Goal: Task Accomplishment & Management: Complete application form

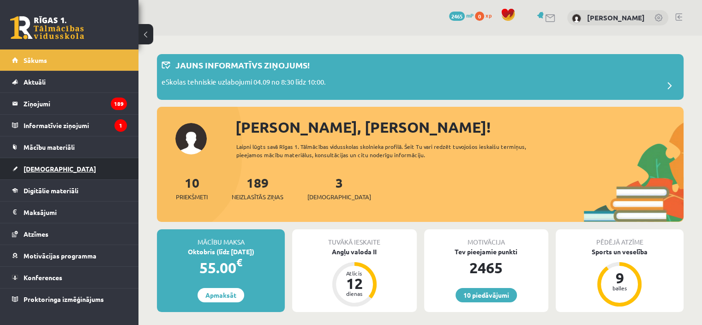
click at [35, 166] on span "[DEMOGRAPHIC_DATA]" at bounding box center [60, 168] width 73 height 8
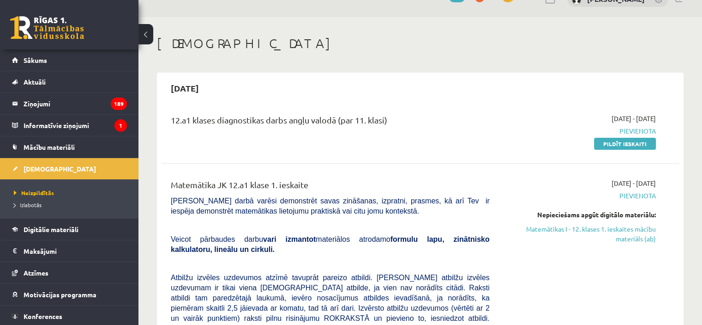
scroll to position [37, 0]
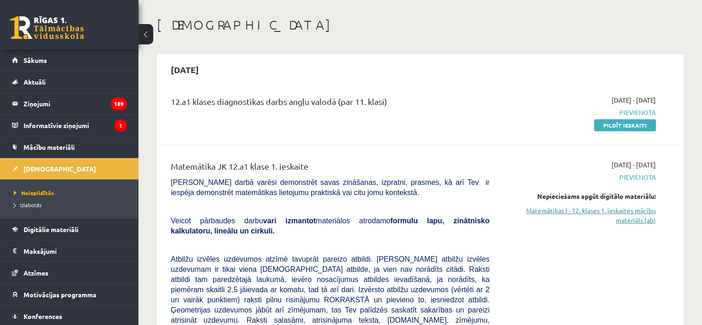
click at [615, 212] on link "Matemātikas I - 12. klases 1. ieskaites mācību materiāls (ab)" at bounding box center [580, 215] width 152 height 19
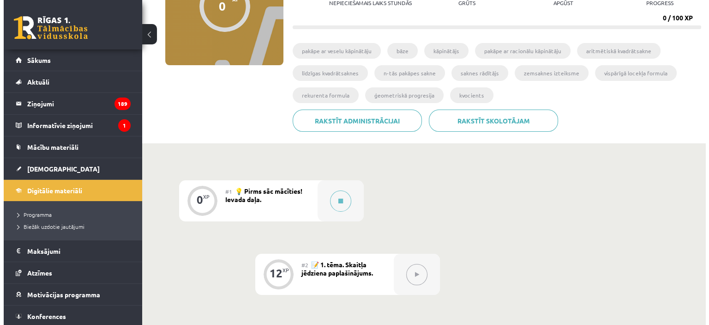
scroll to position [129, 0]
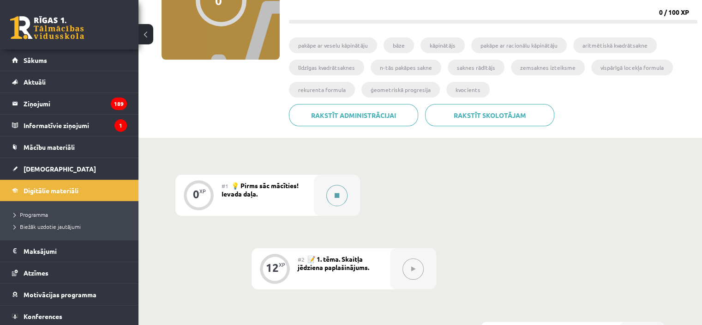
click at [337, 196] on icon at bounding box center [337, 196] width 5 height 6
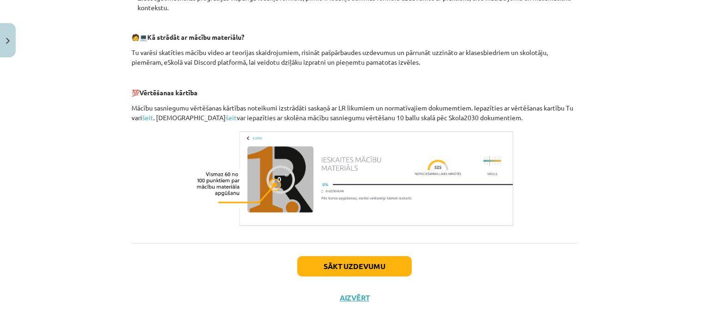
scroll to position [417, 0]
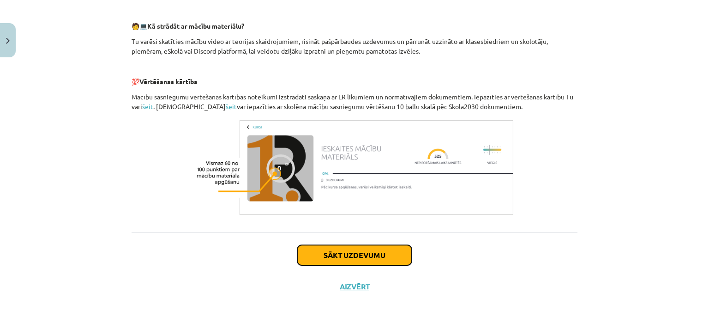
click at [355, 256] on button "Sākt uzdevumu" at bounding box center [354, 255] width 115 height 20
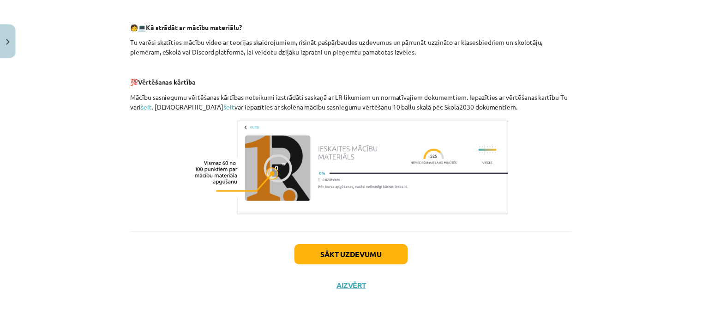
scroll to position [23, 0]
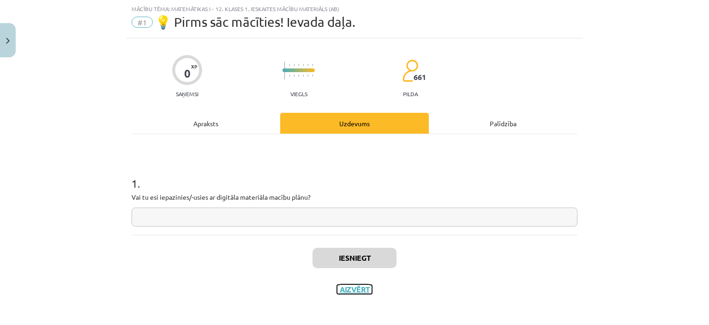
click at [347, 291] on button "Aizvērt" at bounding box center [354, 288] width 35 height 9
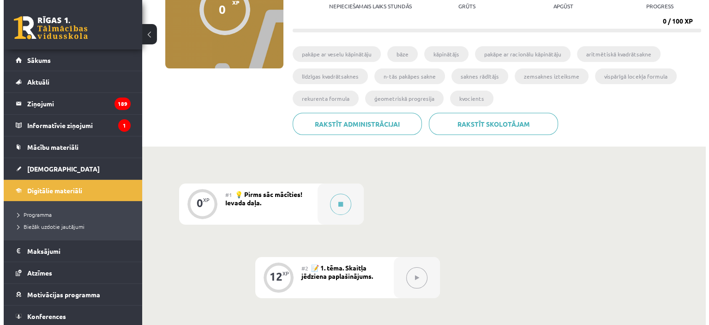
scroll to position [129, 0]
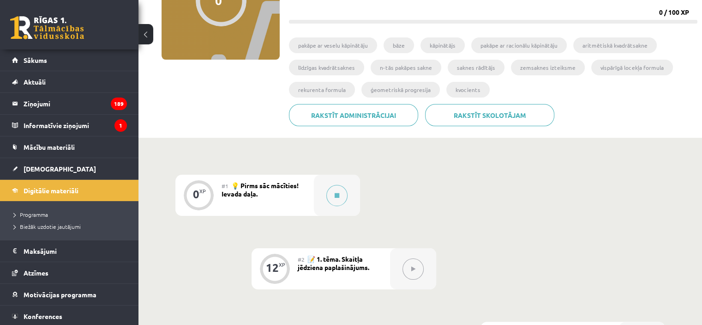
click at [321, 260] on span "📝 1. tēma. Skaitļa jēdziena paplašinājums." at bounding box center [334, 262] width 72 height 17
click at [335, 195] on icon at bounding box center [337, 196] width 5 height 6
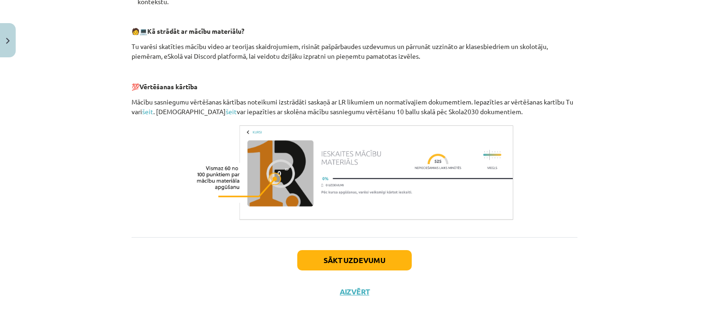
scroll to position [417, 0]
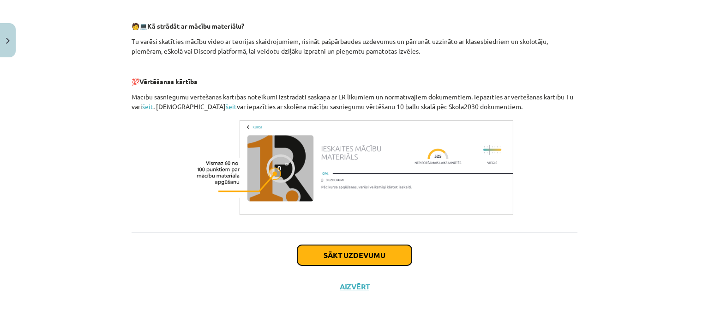
click at [381, 251] on button "Sākt uzdevumu" at bounding box center [354, 255] width 115 height 20
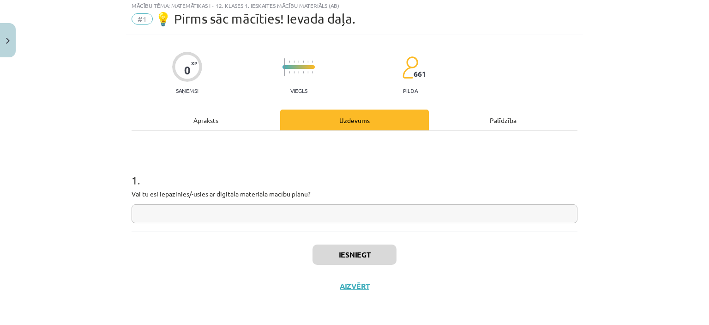
scroll to position [23, 0]
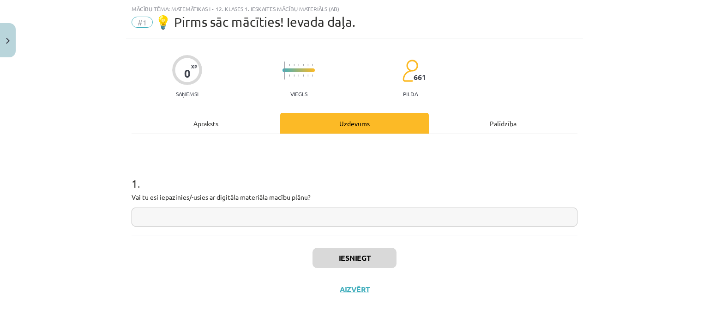
click at [137, 216] on input "text" at bounding box center [355, 216] width 446 height 19
type input "***"
click at [340, 254] on button "Iesniegt" at bounding box center [355, 258] width 84 height 20
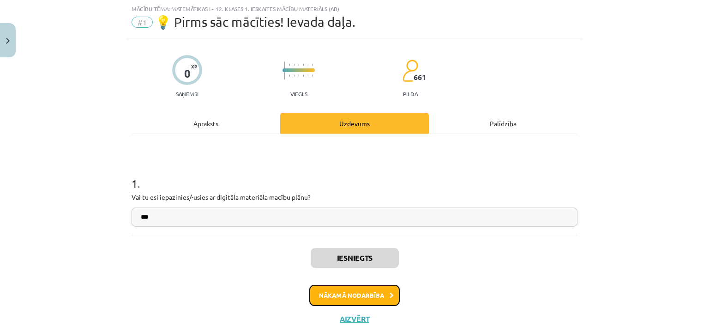
click at [346, 297] on button "Nākamā nodarbība" at bounding box center [354, 294] width 91 height 21
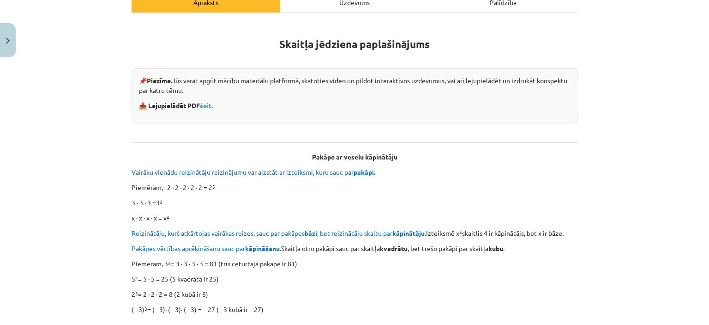
scroll to position [152, 0]
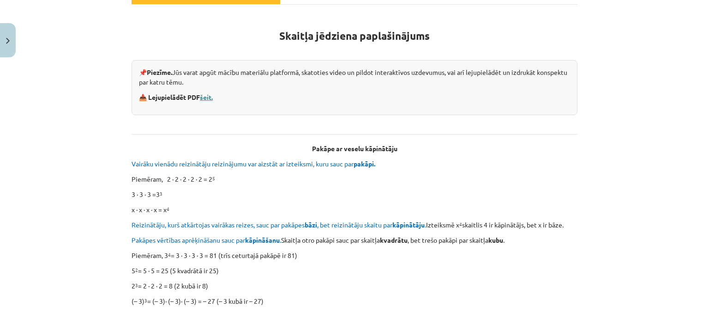
click at [206, 99] on link "šeit." at bounding box center [206, 97] width 13 height 8
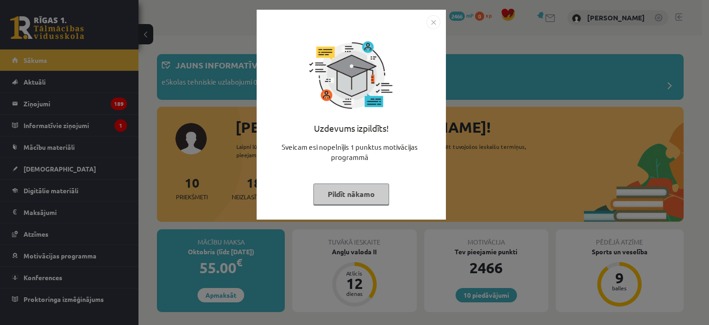
click at [432, 25] on img "Close" at bounding box center [434, 22] width 14 height 14
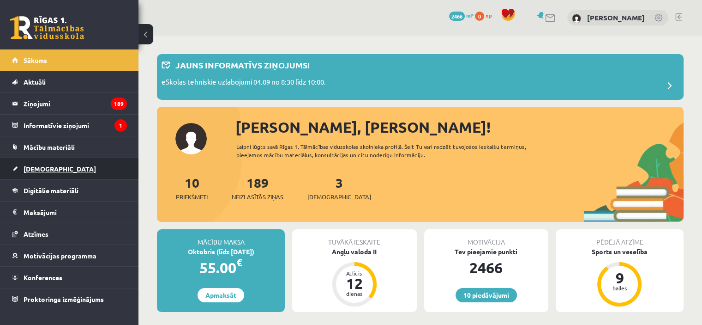
click at [73, 163] on link "[DEMOGRAPHIC_DATA]" at bounding box center [69, 168] width 115 height 21
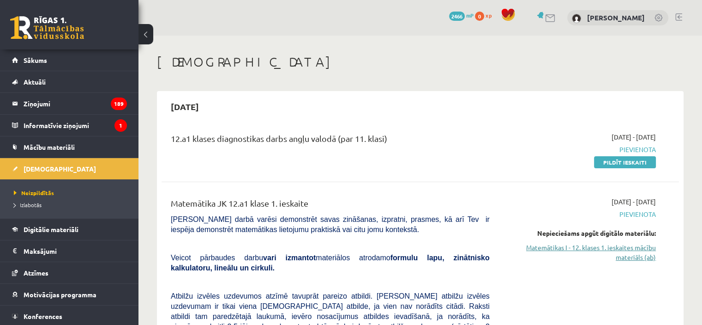
click at [621, 248] on link "Matemātikas I - 12. klases 1. ieskaites mācību materiāls (ab)" at bounding box center [580, 251] width 152 height 19
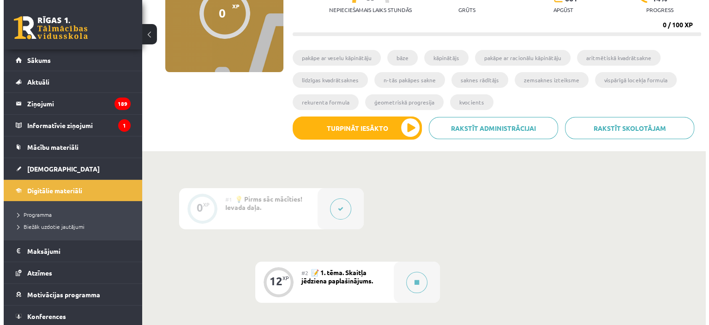
scroll to position [141, 0]
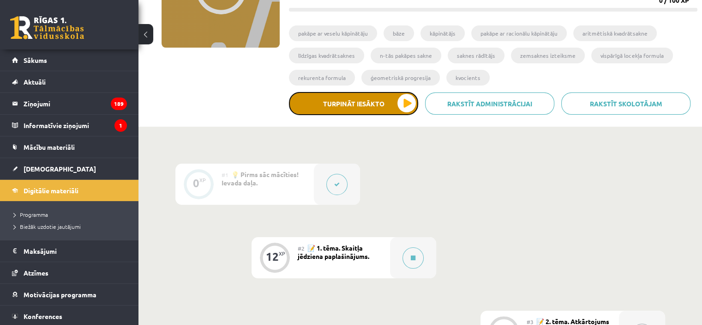
click at [406, 100] on button "Turpināt iesākto" at bounding box center [353, 103] width 129 height 23
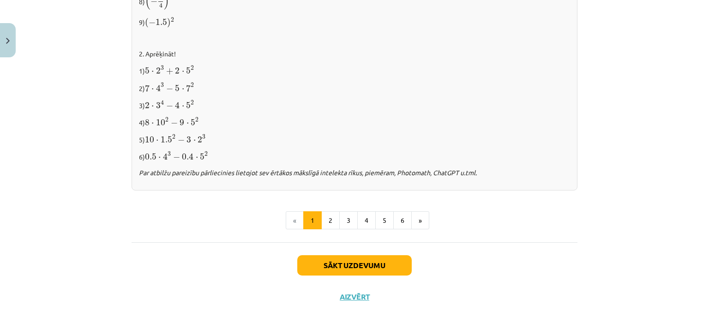
scroll to position [986, 0]
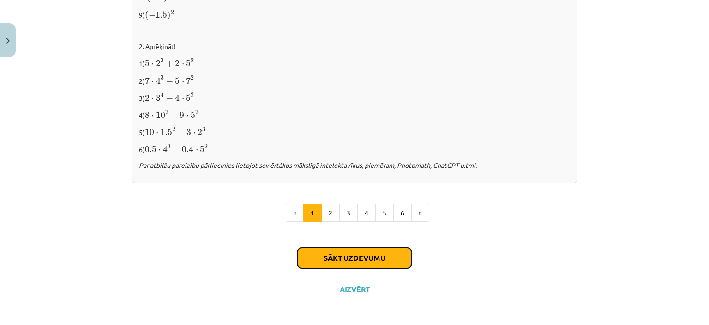
click at [355, 254] on button "Sākt uzdevumu" at bounding box center [354, 258] width 115 height 20
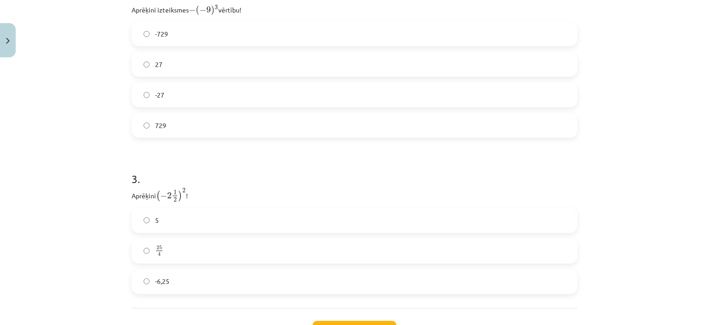
scroll to position [503, 0]
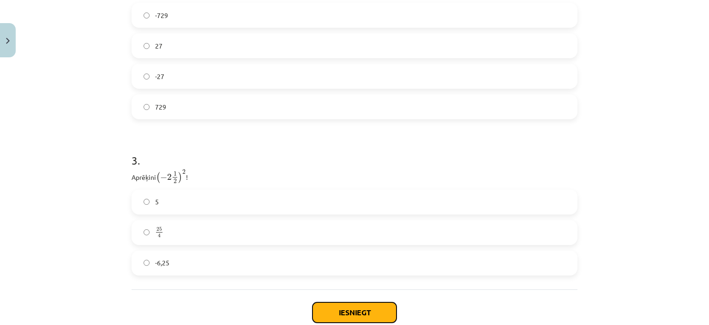
click at [345, 311] on button "Iesniegt" at bounding box center [355, 312] width 84 height 20
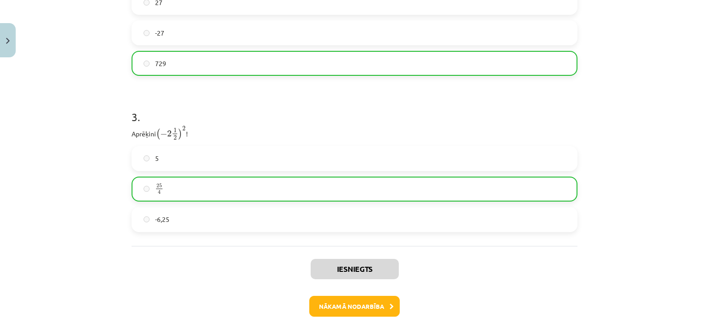
scroll to position [565, 0]
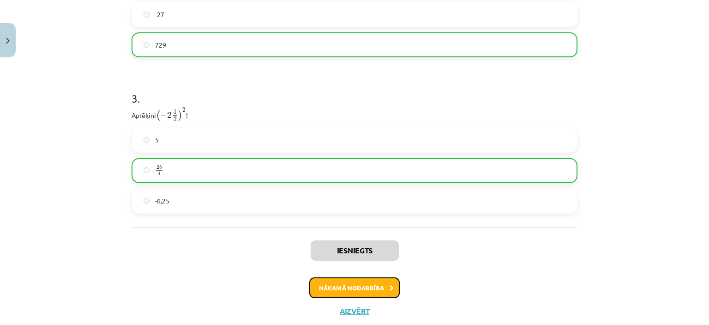
click at [361, 288] on button "Nākamā nodarbība" at bounding box center [354, 287] width 91 height 21
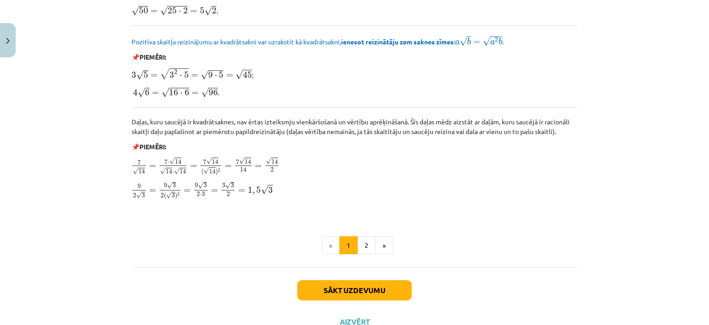
scroll to position [1121, 0]
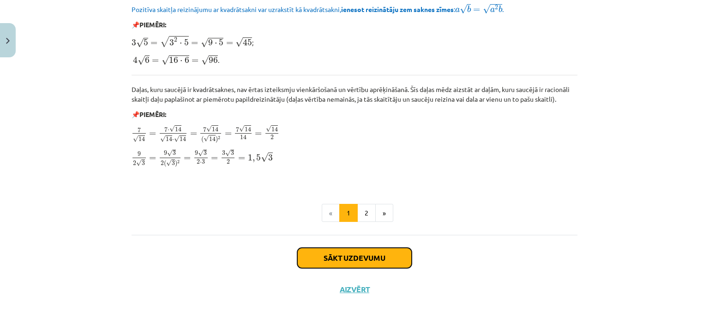
click at [359, 256] on button "Sākt uzdevumu" at bounding box center [354, 258] width 115 height 20
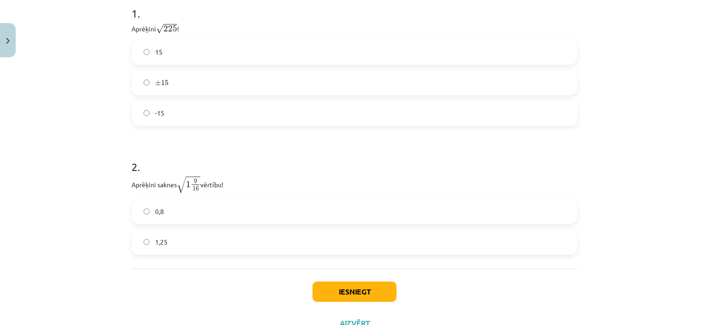
scroll to position [226, 0]
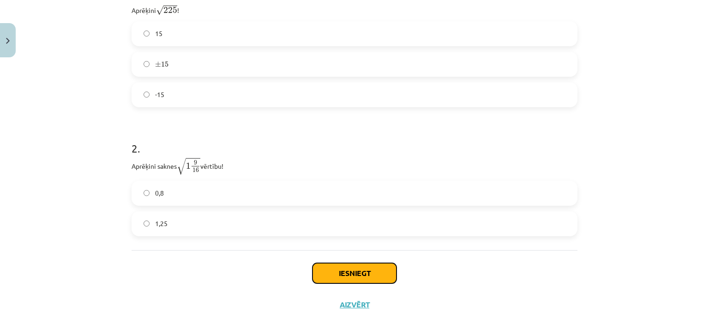
click at [358, 271] on button "Iesniegt" at bounding box center [355, 273] width 84 height 20
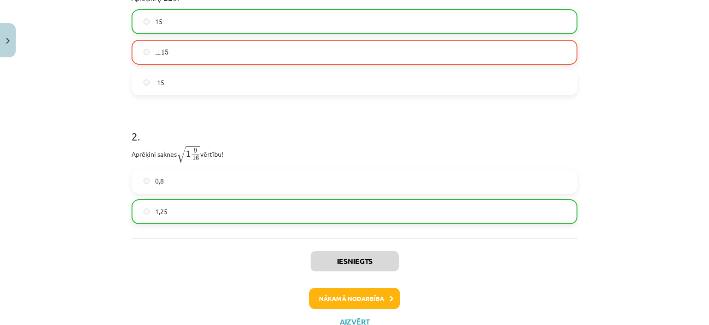
scroll to position [273, 0]
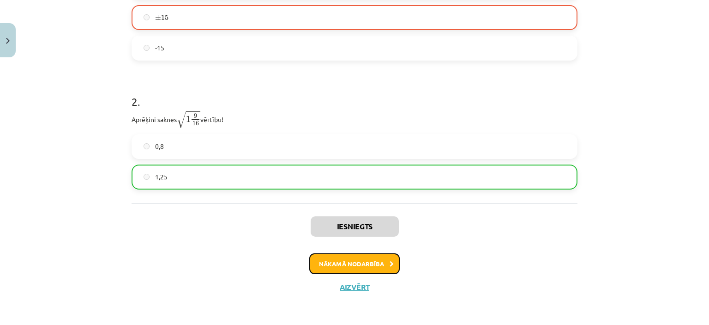
click at [360, 263] on button "Nākamā nodarbība" at bounding box center [354, 263] width 91 height 21
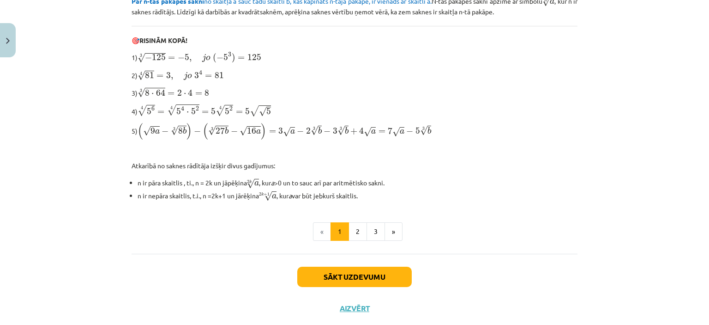
scroll to position [307, 0]
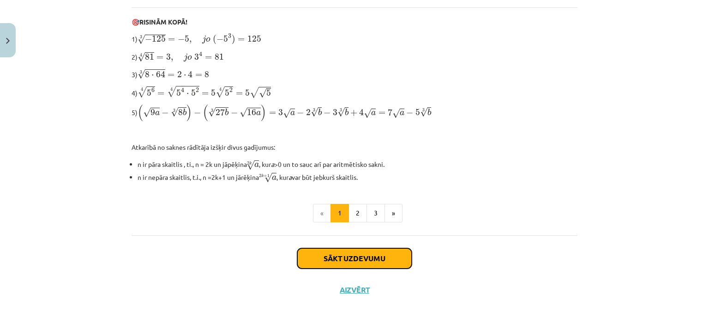
click at [357, 257] on button "Sākt uzdevumu" at bounding box center [354, 258] width 115 height 20
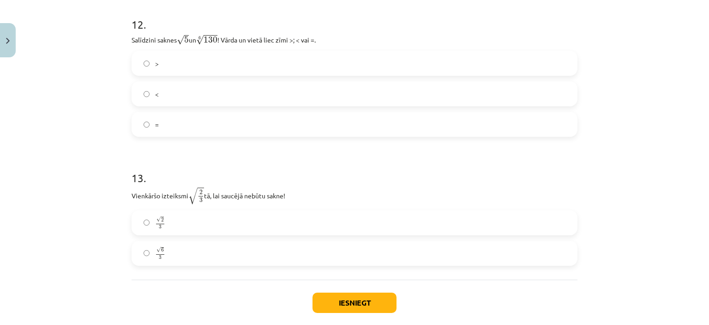
scroll to position [2036, 0]
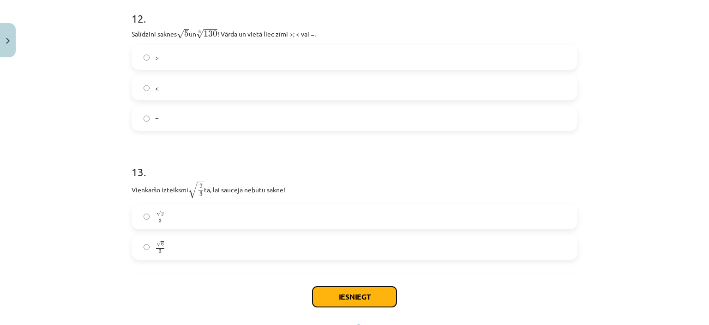
click at [345, 300] on button "Iesniegt" at bounding box center [355, 296] width 84 height 20
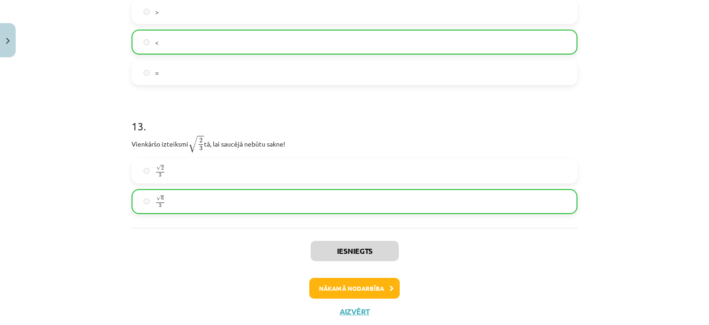
scroll to position [2108, 0]
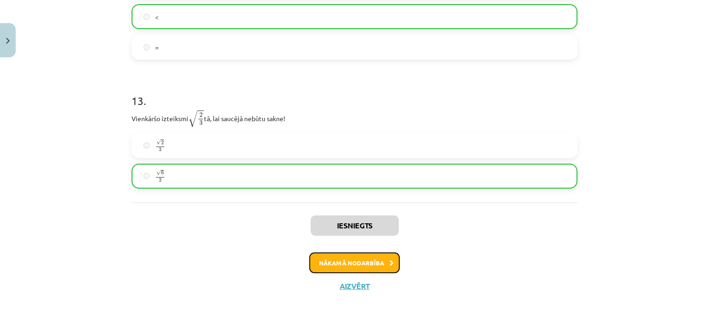
click at [350, 260] on button "Nākamā nodarbība" at bounding box center [354, 262] width 91 height 21
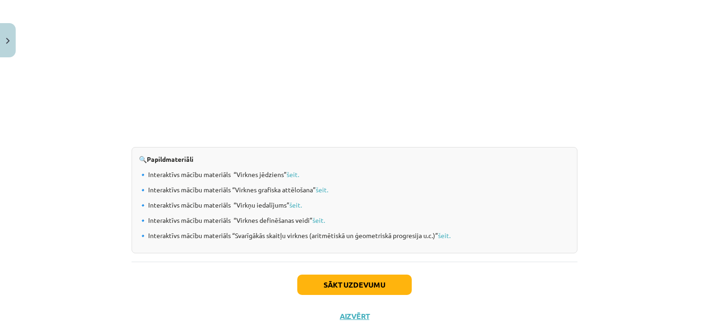
scroll to position [969, 0]
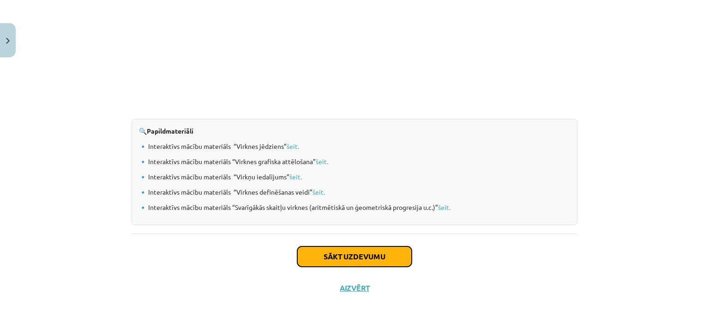
click at [381, 254] on button "Sākt uzdevumu" at bounding box center [354, 256] width 115 height 20
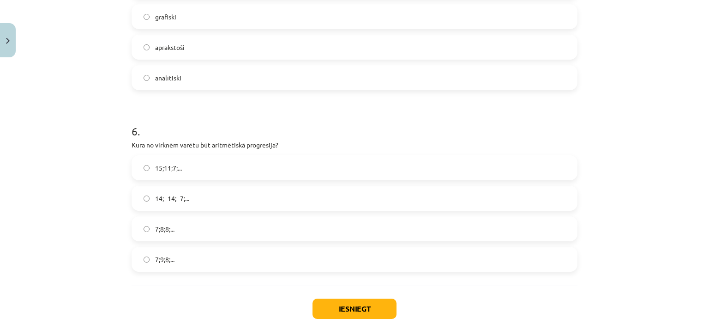
scroll to position [991, 0]
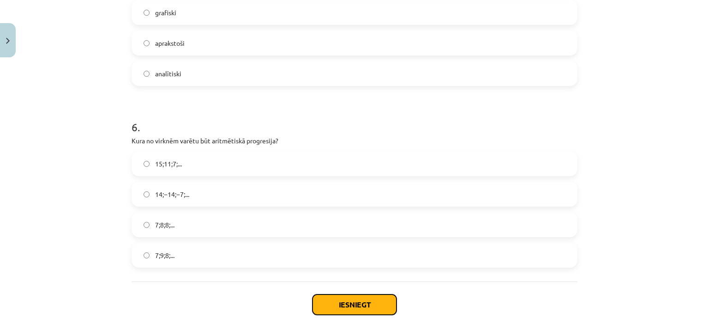
click at [332, 302] on button "Iesniegt" at bounding box center [355, 304] width 84 height 20
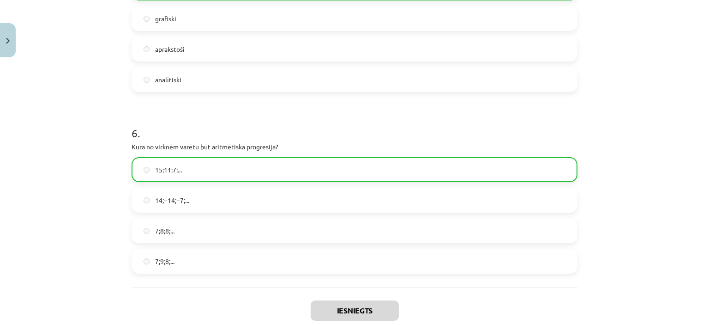
scroll to position [1069, 0]
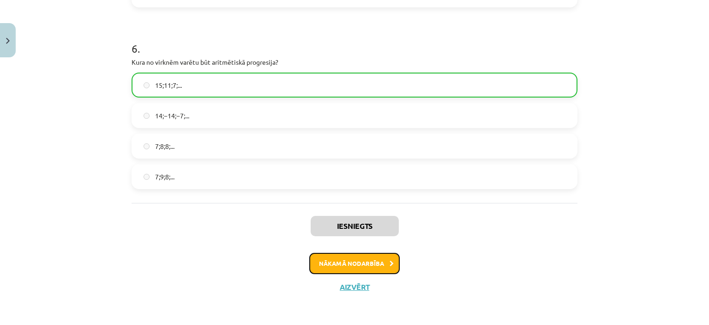
click at [355, 260] on button "Nākamā nodarbība" at bounding box center [354, 263] width 91 height 21
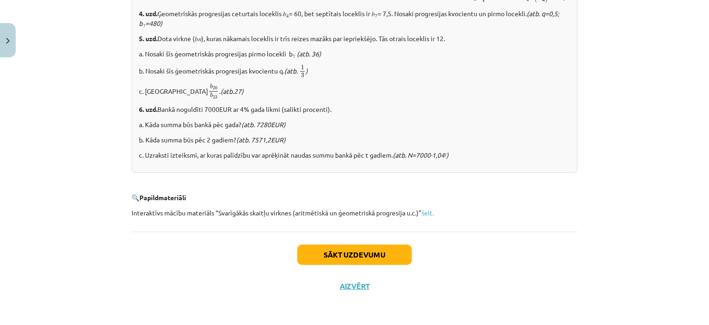
scroll to position [1172, 0]
click at [344, 249] on button "Sākt uzdevumu" at bounding box center [354, 254] width 115 height 20
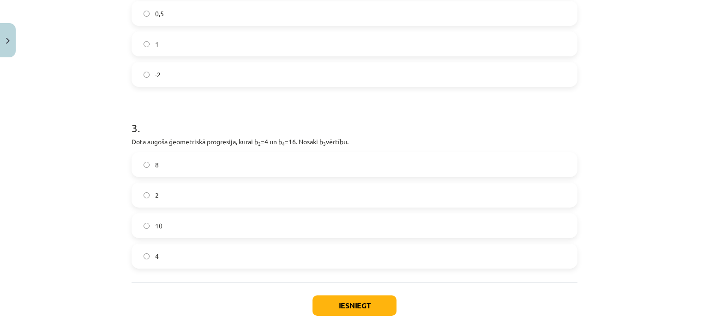
scroll to position [386, 0]
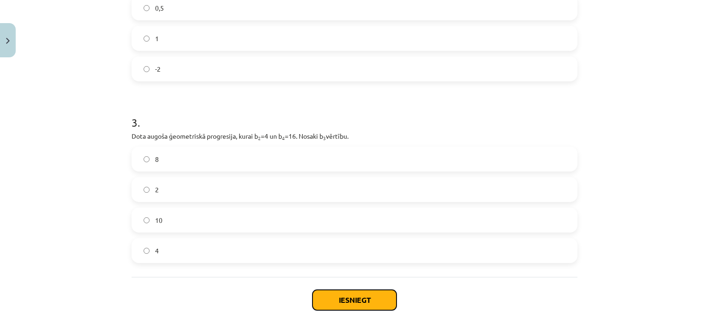
click at [329, 297] on button "Iesniegt" at bounding box center [355, 300] width 84 height 20
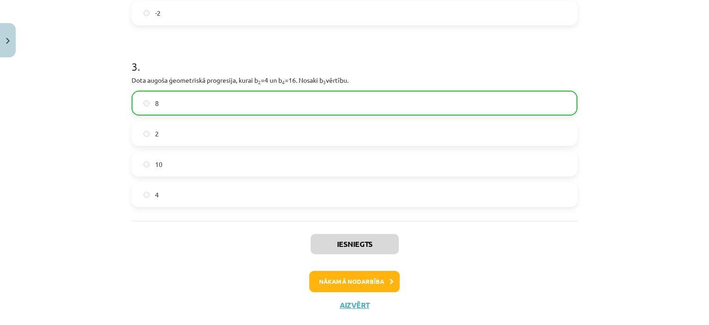
scroll to position [460, 0]
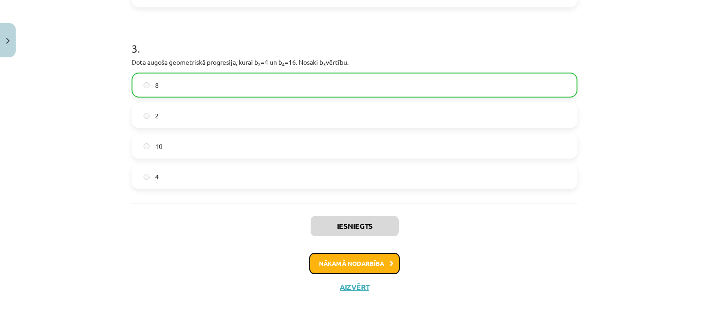
click at [359, 264] on button "Nākamā nodarbība" at bounding box center [354, 263] width 91 height 21
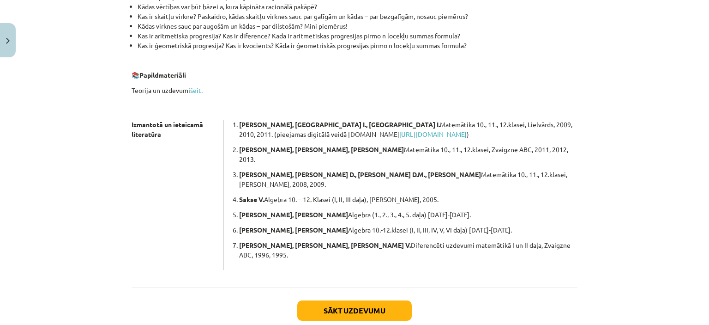
scroll to position [259, 0]
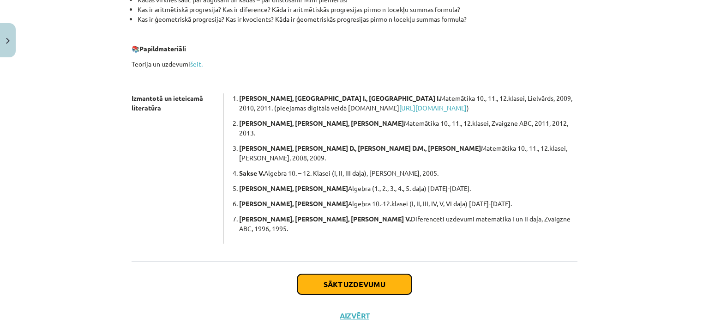
click at [357, 274] on button "Sākt uzdevumu" at bounding box center [354, 284] width 115 height 20
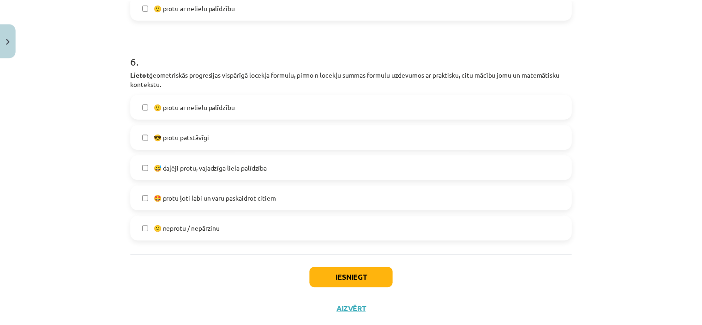
scroll to position [1241, 0]
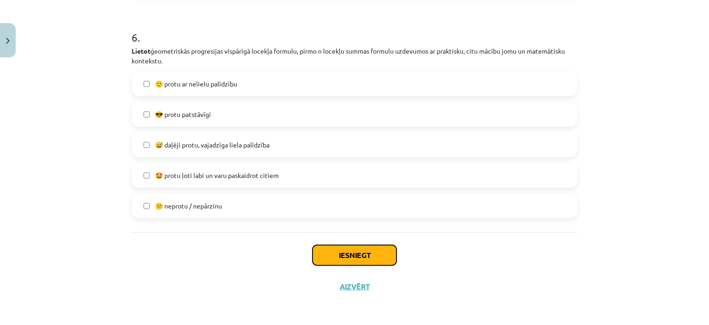
click at [354, 252] on button "Iesniegt" at bounding box center [355, 255] width 84 height 20
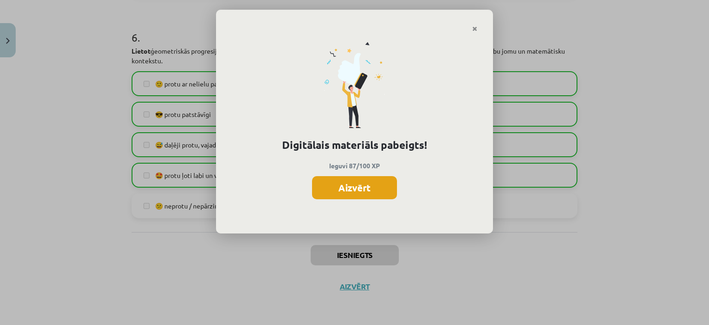
click at [349, 181] on button "Aizvērt" at bounding box center [354, 187] width 85 height 23
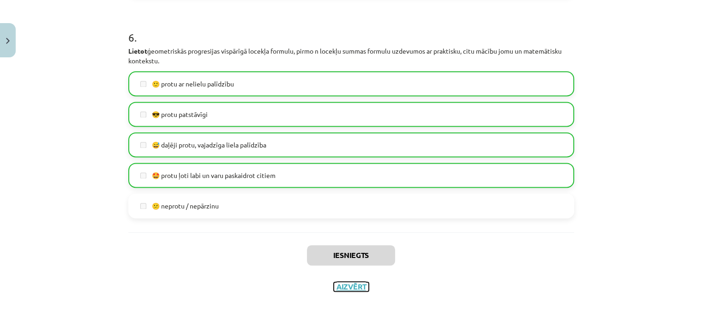
click at [344, 282] on button "Aizvērt" at bounding box center [351, 286] width 35 height 9
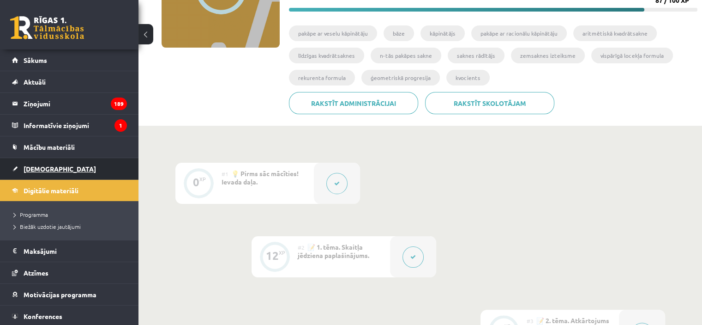
click at [48, 169] on span "[DEMOGRAPHIC_DATA]" at bounding box center [60, 168] width 73 height 8
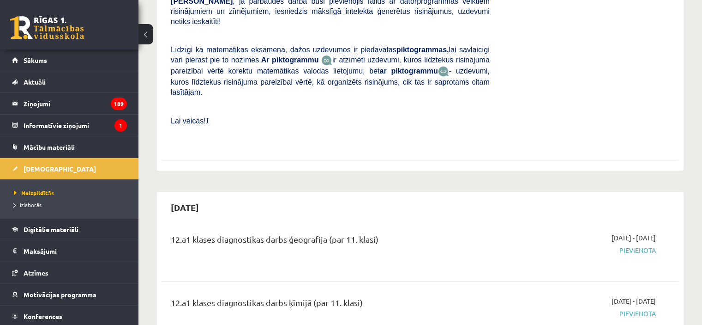
scroll to position [400, 0]
